Goal: Task Accomplishment & Management: Manage account settings

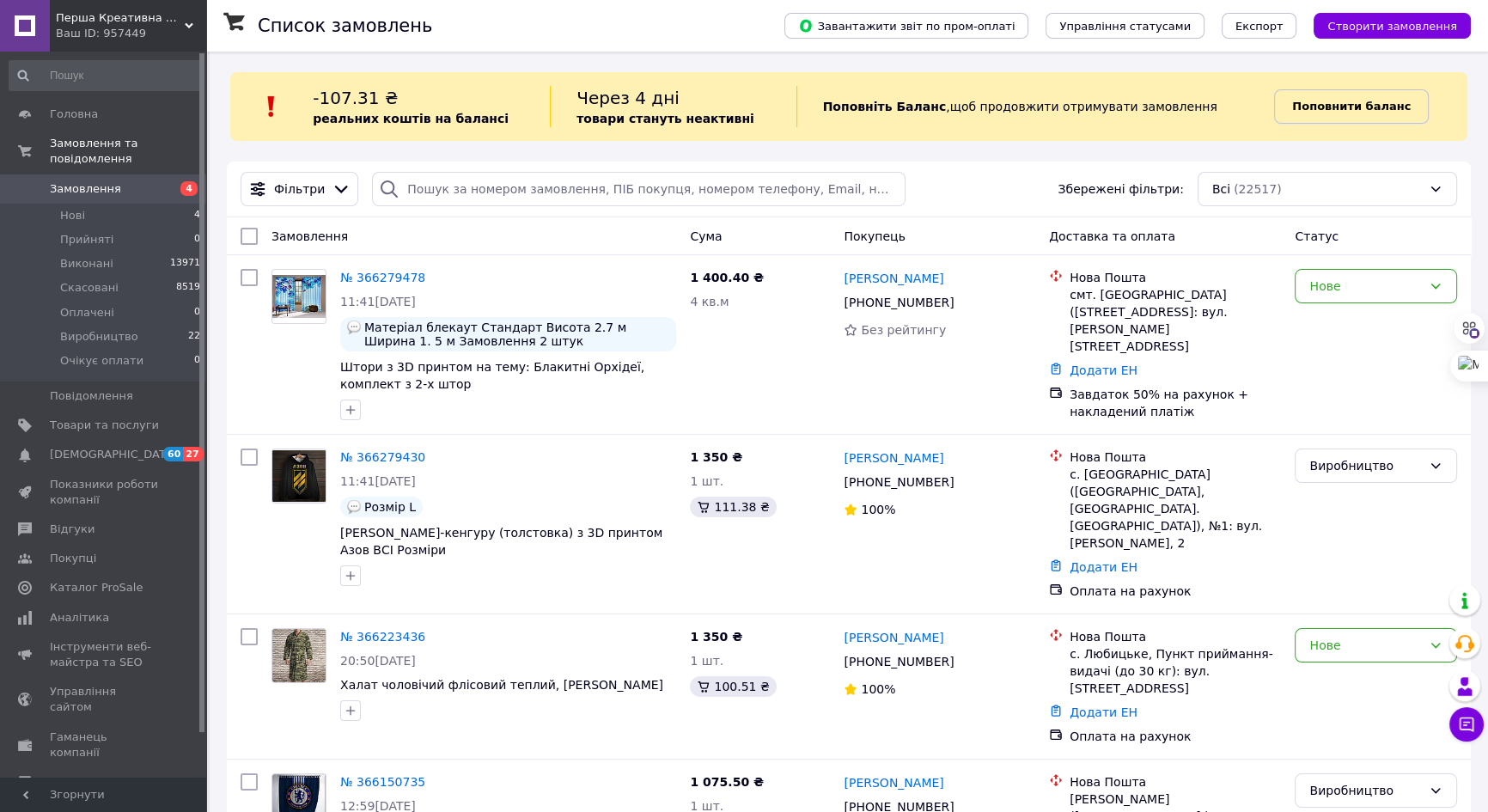
click at [1371, 98] on span "Поповнити баланс" at bounding box center [1351, 106] width 119 height 17
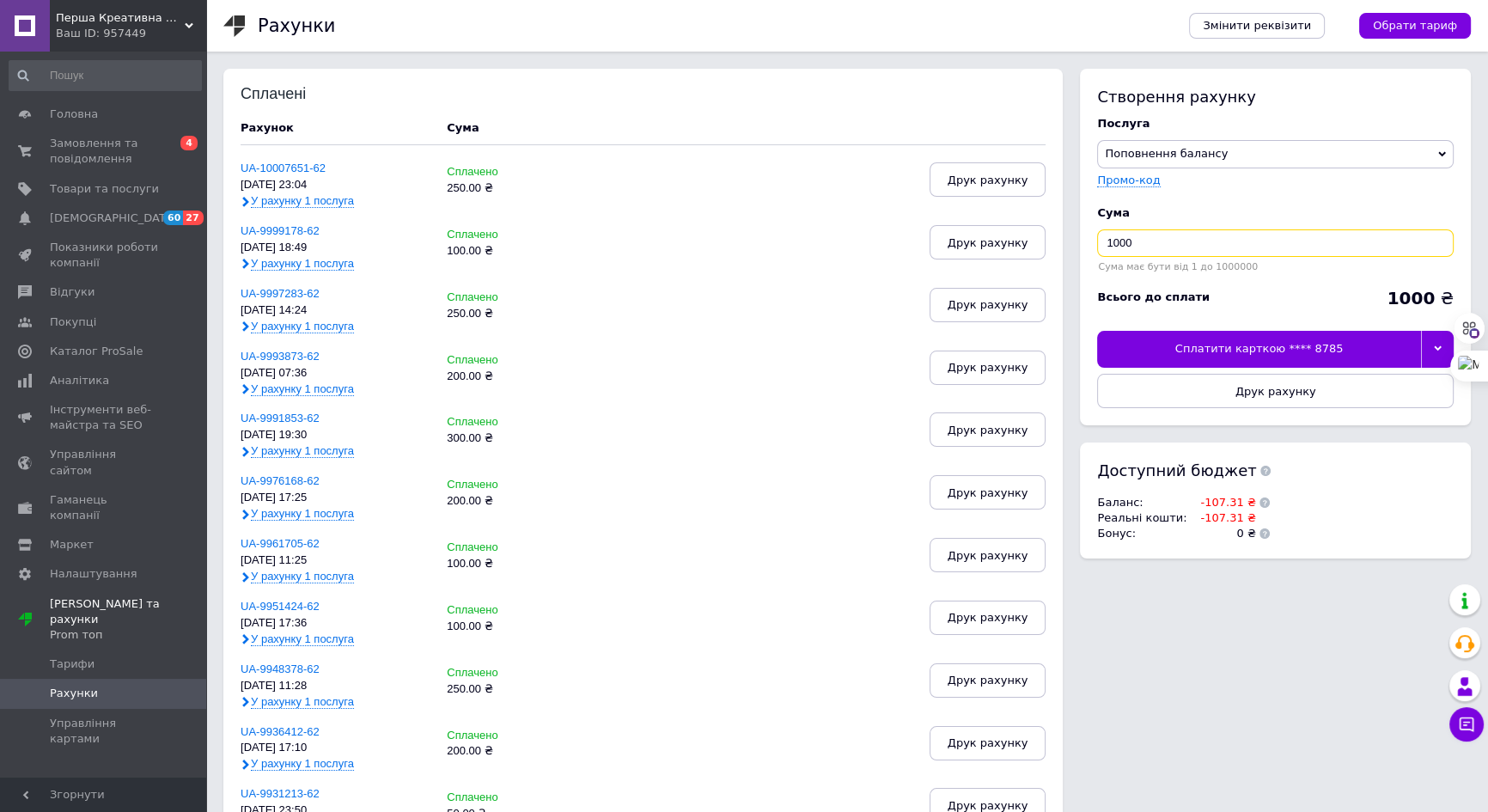
click at [1149, 241] on input "1000" at bounding box center [1276, 243] width 357 height 27
type input "200"
click at [1435, 349] on icon at bounding box center [1438, 349] width 8 height 5
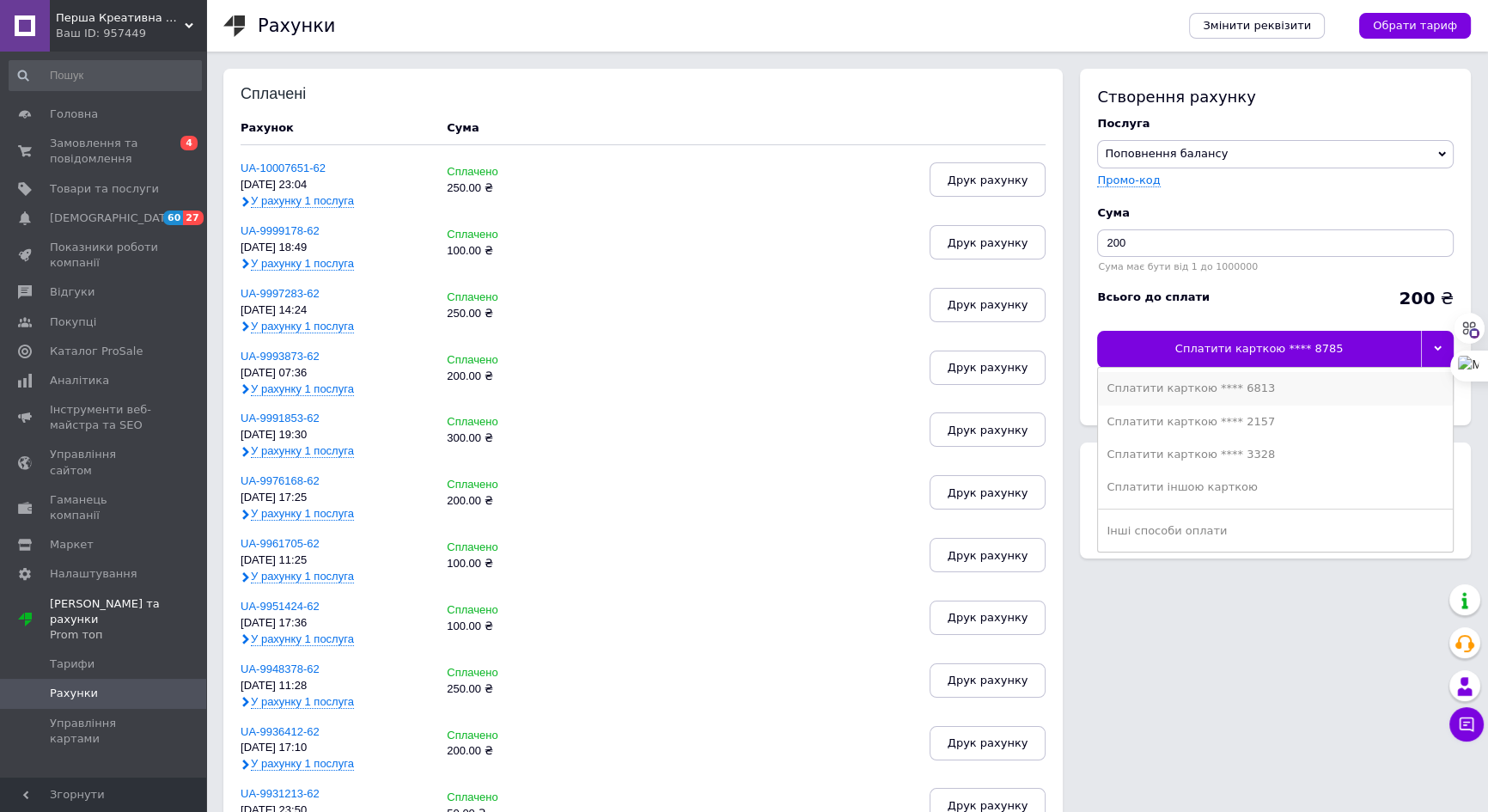
click at [1221, 391] on div "Сплатити карткою **** 6813" at bounding box center [1275, 388] width 338 height 15
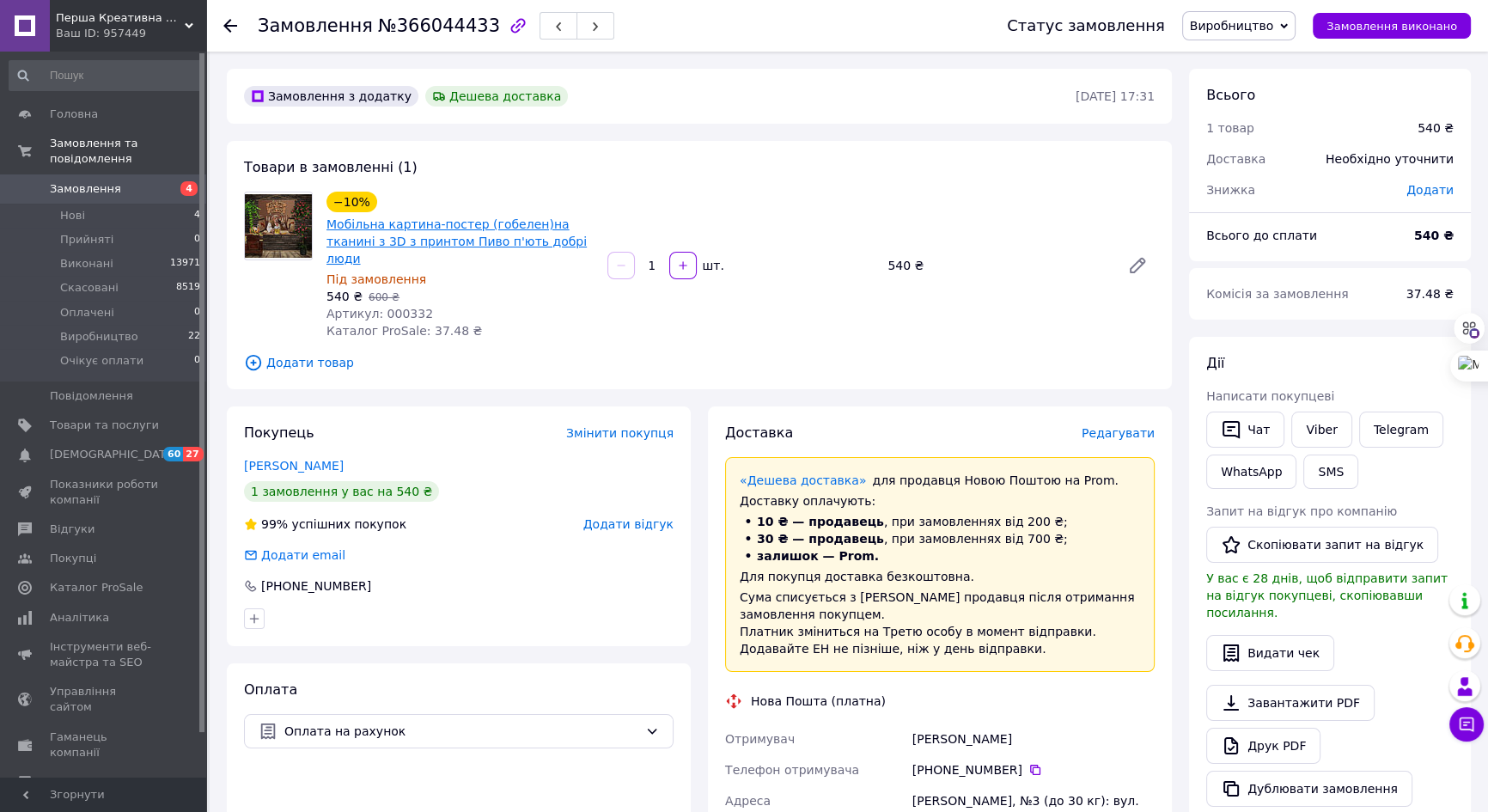
click at [433, 220] on link "Мобільна картина-постер (гобелен)на тканині з 3D з принтом Пиво п'ють добрі люди" at bounding box center [456, 241] width 260 height 48
